Goal: Information Seeking & Learning: Find specific page/section

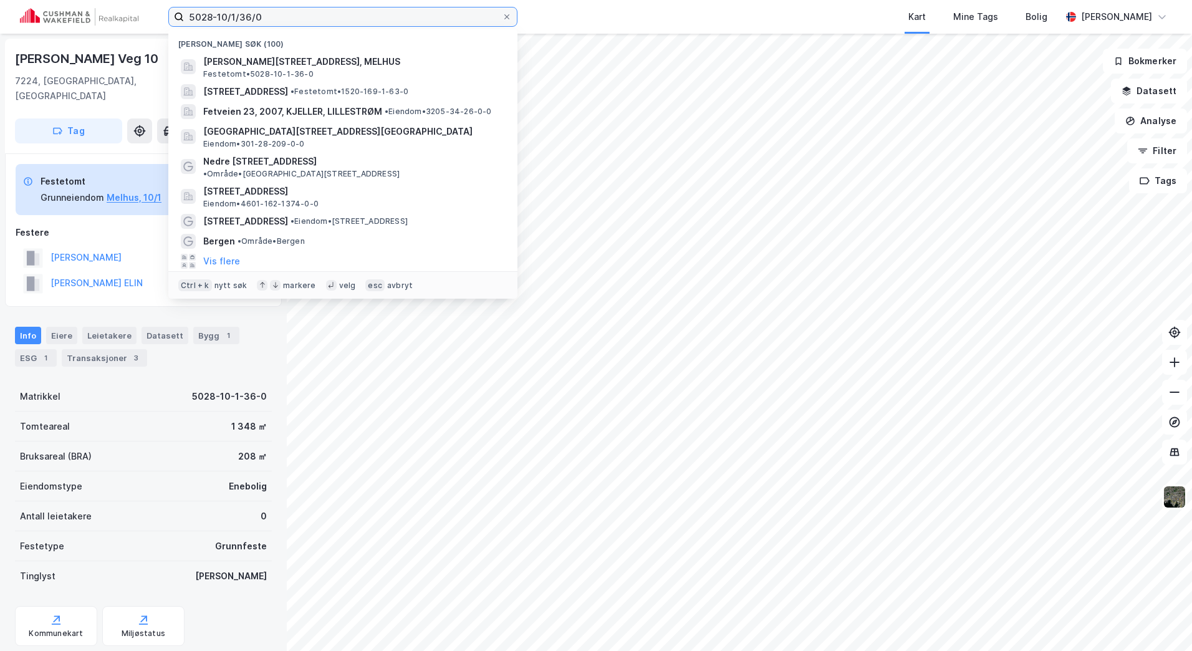
drag, startPoint x: 278, startPoint y: 12, endPoint x: 59, endPoint y: 15, distance: 218.9
click at [59, 15] on div "5028-10/1/36/0 Nylige søk (100) [PERSON_NAME] veg 10, 7224, MELHUS, MELHUS Fest…" at bounding box center [596, 17] width 1192 height 34
click at [324, 19] on input "5028-10/1/36/0" at bounding box center [343, 16] width 318 height 19
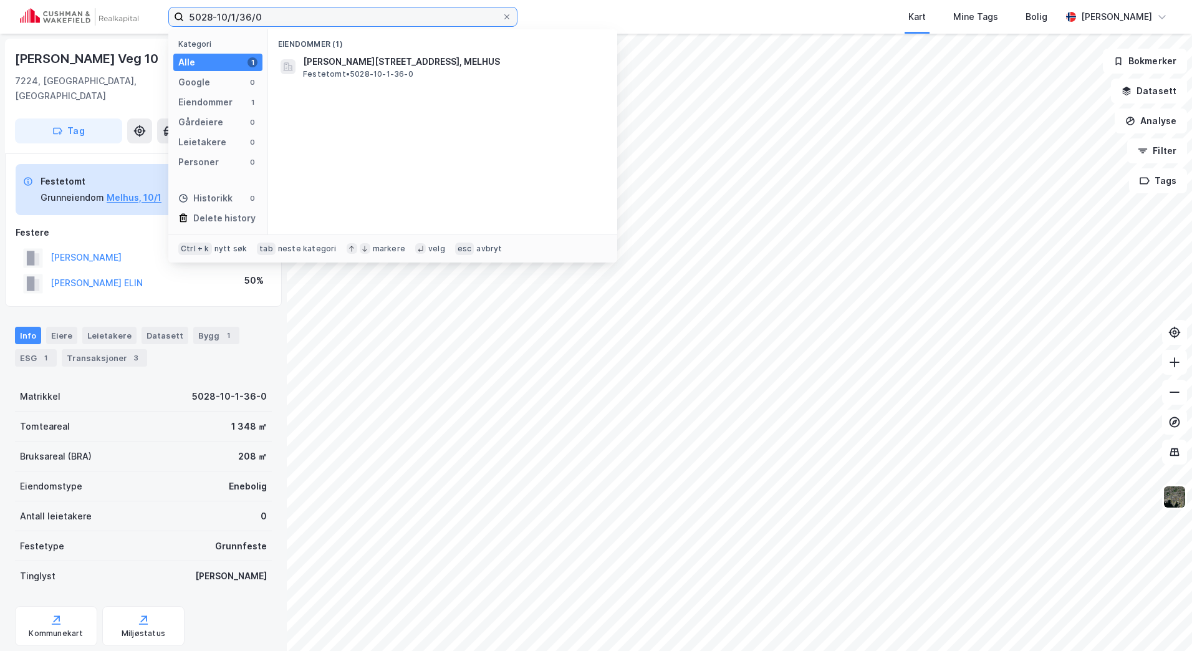
click at [340, 18] on input "5028-10/1/36/0" at bounding box center [343, 16] width 318 height 19
drag, startPoint x: 316, startPoint y: 17, endPoint x: 143, endPoint y: 16, distance: 172.8
click at [143, 16] on div "5028-10/1/36/0 Kategori Alle 1 Google 0 Eiendommer 1 Gårdeiere 0 Leietakere 0 P…" at bounding box center [596, 17] width 1192 height 34
click at [236, 120] on div "Gårdeiere 0" at bounding box center [217, 122] width 89 height 17
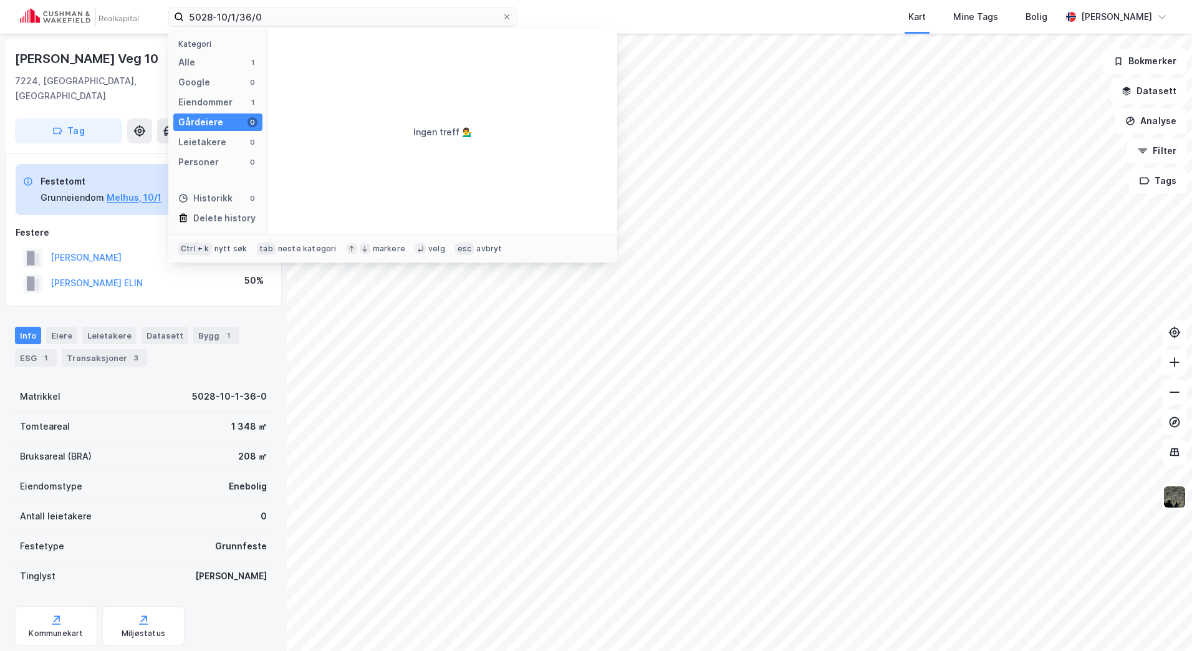
click at [226, 47] on div "Kategori" at bounding box center [220, 43] width 84 height 9
click at [226, 57] on div "Alle 1" at bounding box center [217, 62] width 89 height 17
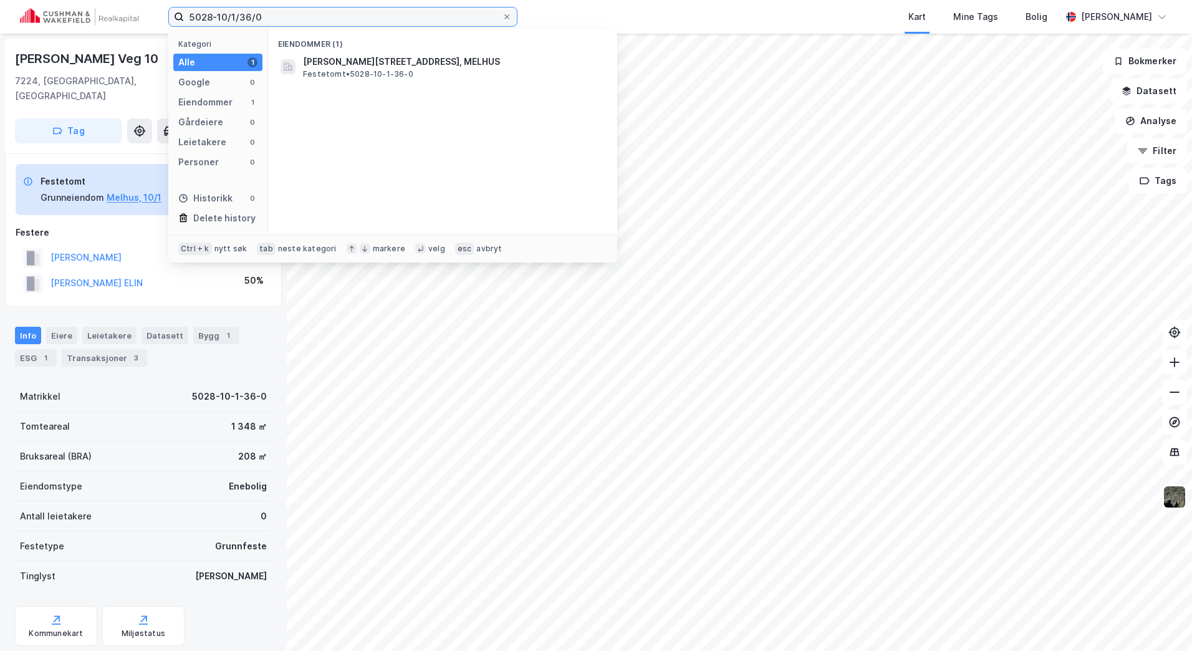
click at [285, 12] on input "5028-10/1/36/0" at bounding box center [343, 16] width 318 height 19
drag, startPoint x: 305, startPoint y: 22, endPoint x: 96, endPoint y: 16, distance: 209.0
click at [96, 16] on div "5028-10/1/36/0 Kategori Alle 1 Google 0 Eiendommer 1 Gårdeiere 0 Leietakere 0 P…" at bounding box center [596, 17] width 1192 height 34
paste input "1508-139-25-9-0"
type input "1508-139-25-9-0"
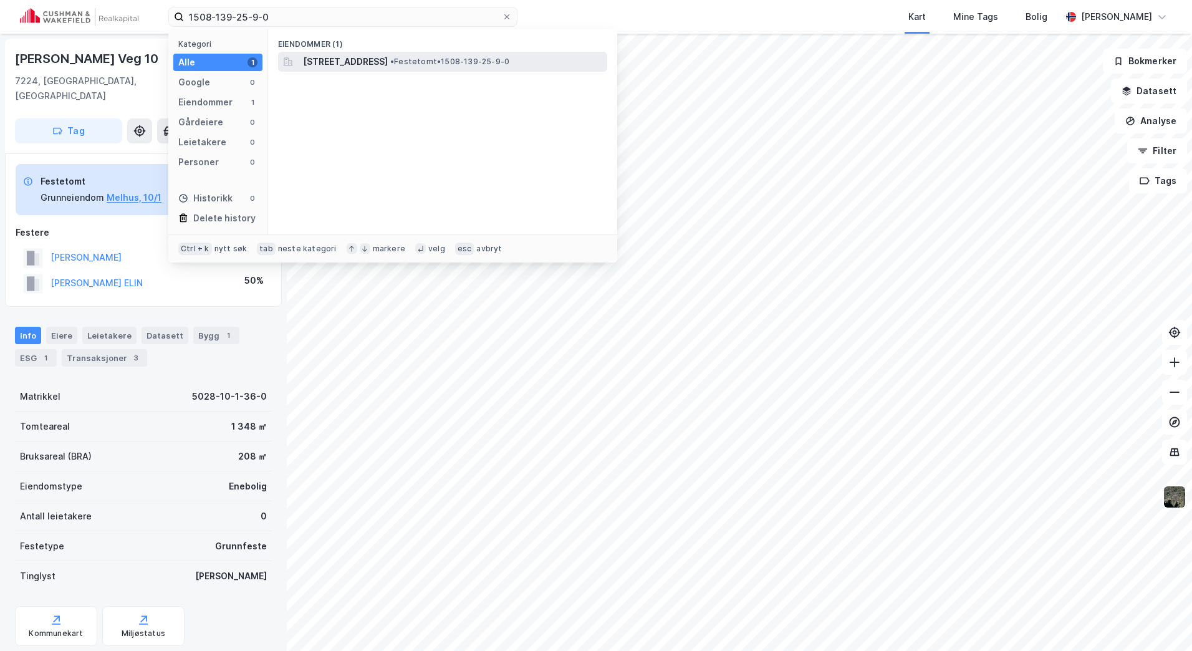
click at [350, 52] on div "[STREET_ADDRESS] • Festetomt • 1508-139-25-9-0" at bounding box center [442, 62] width 329 height 20
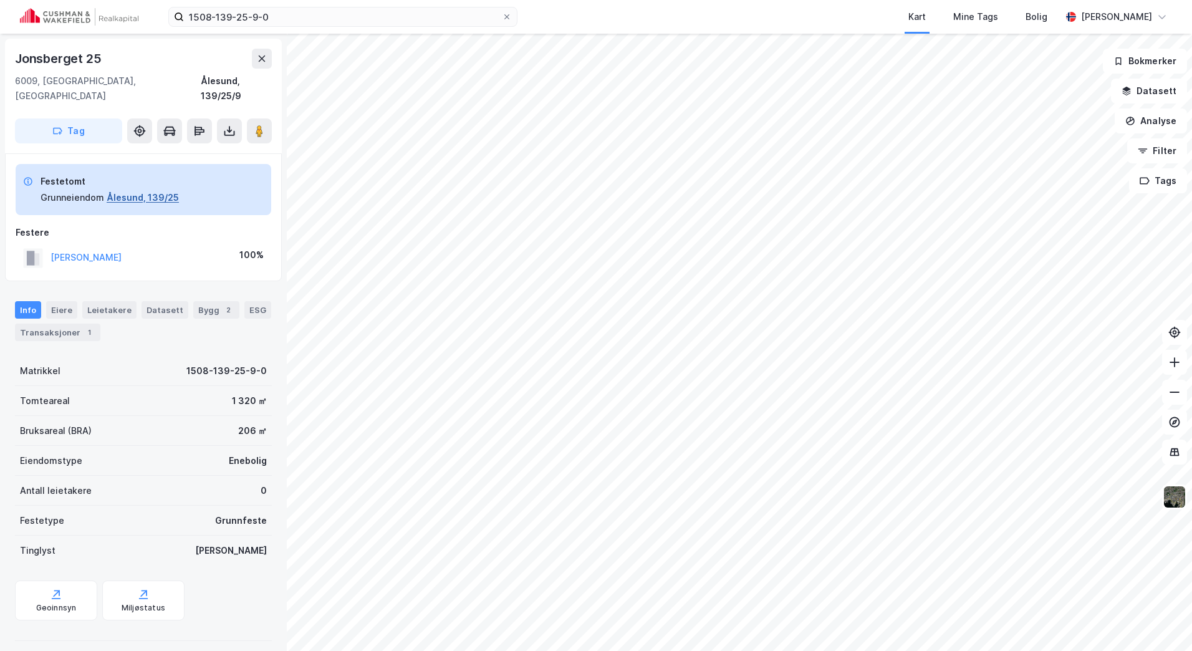
click at [115, 190] on button "Ålesund, 139/25" at bounding box center [143, 197] width 72 height 15
